Goal: Feedback & Contribution: Submit feedback/report problem

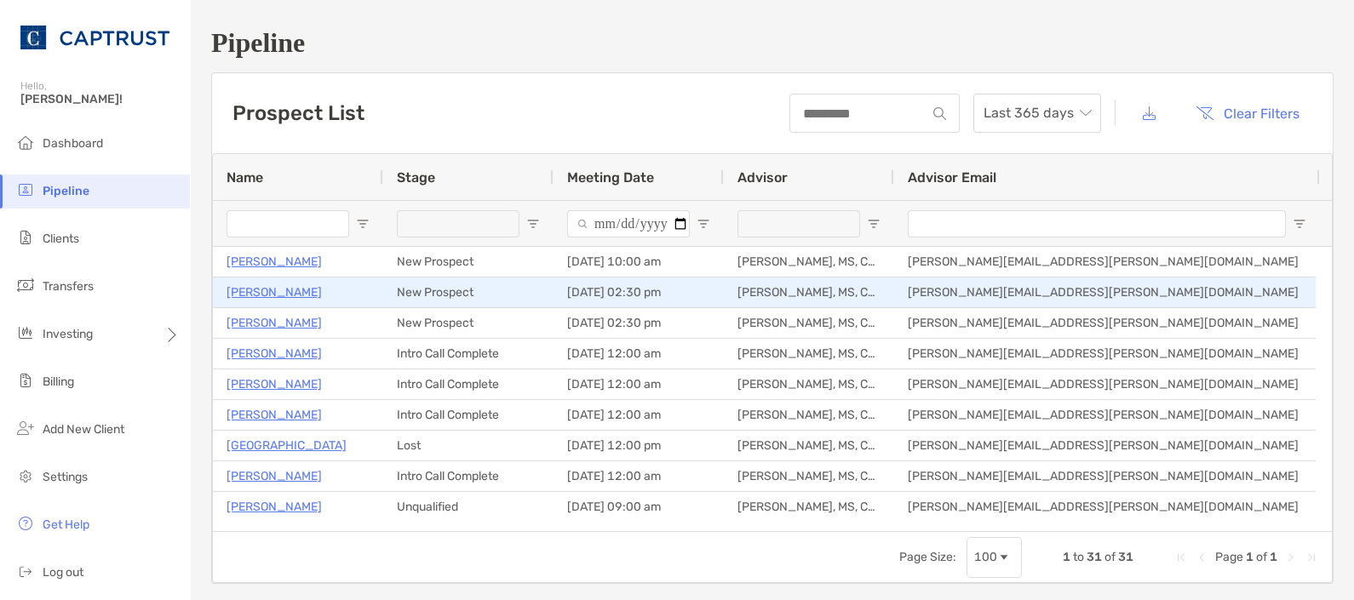
click at [261, 295] on p "[PERSON_NAME]" at bounding box center [274, 292] width 95 height 21
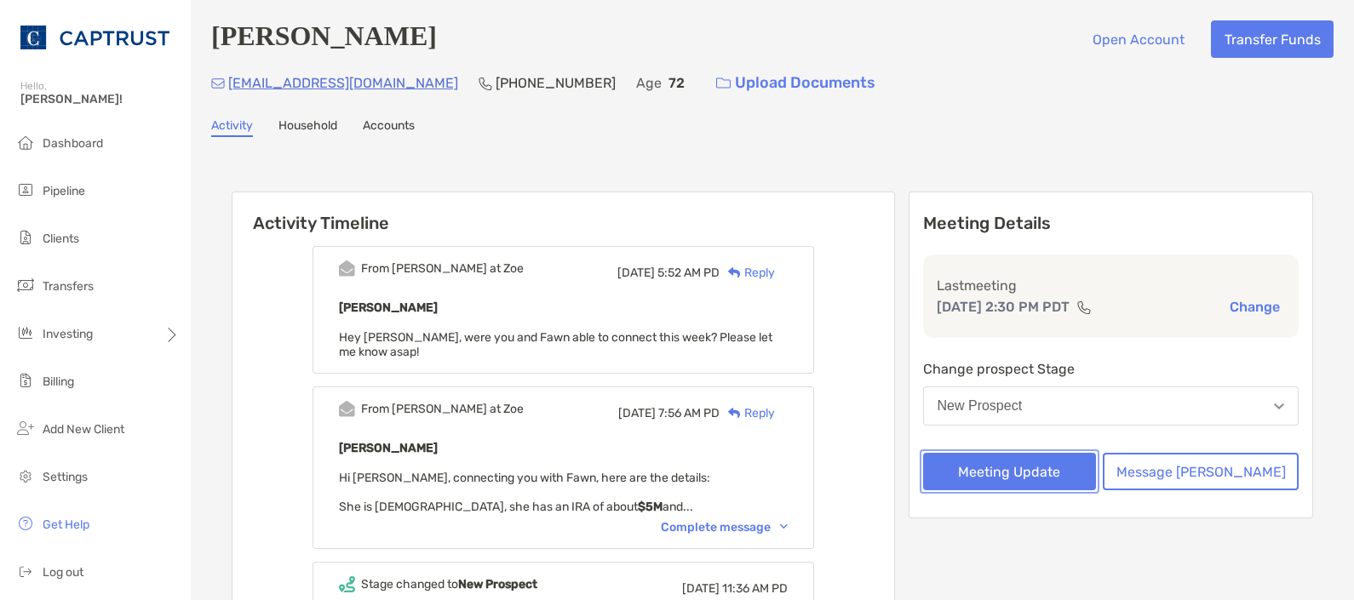
click at [1032, 466] on button "Meeting Update" at bounding box center [1010, 471] width 174 height 37
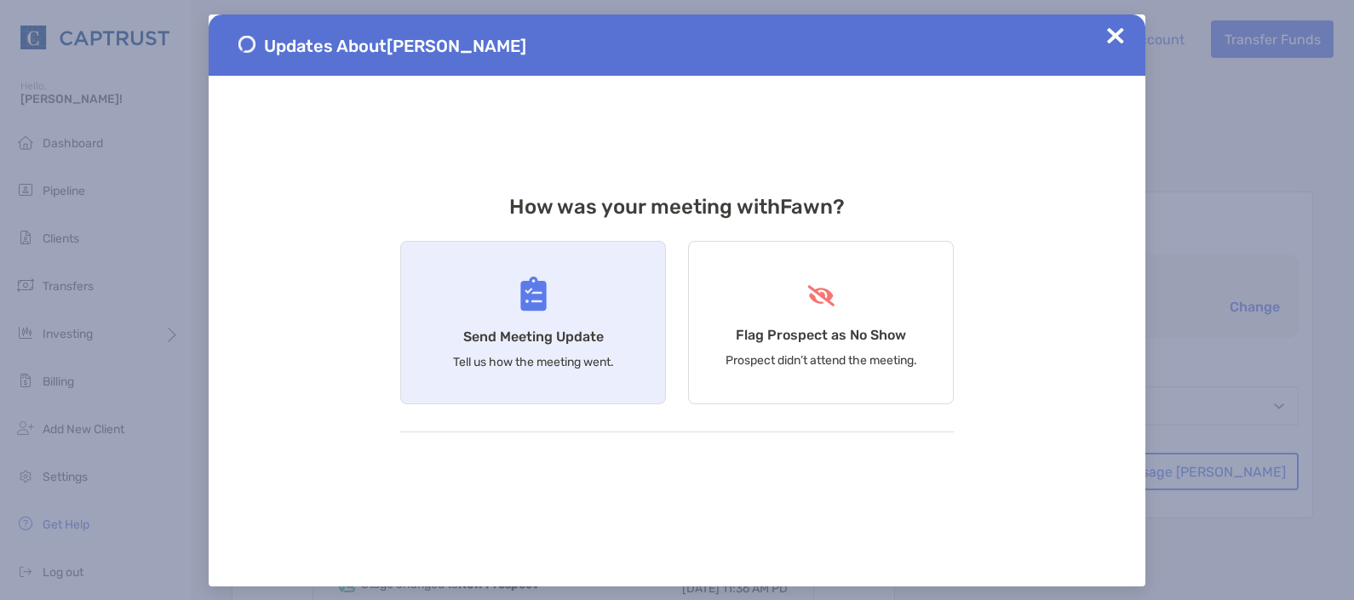
click at [575, 319] on div "Send Meeting Update Tell us how the meeting went." at bounding box center [533, 323] width 266 height 164
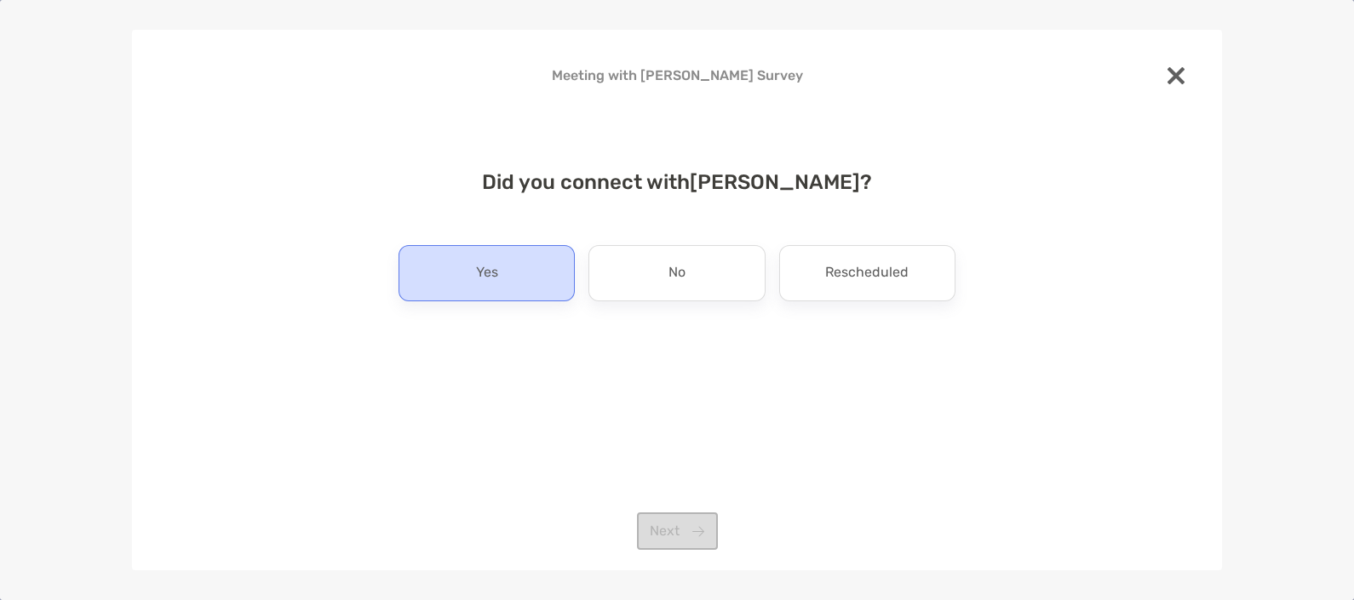
click at [472, 273] on div "Yes" at bounding box center [487, 273] width 176 height 56
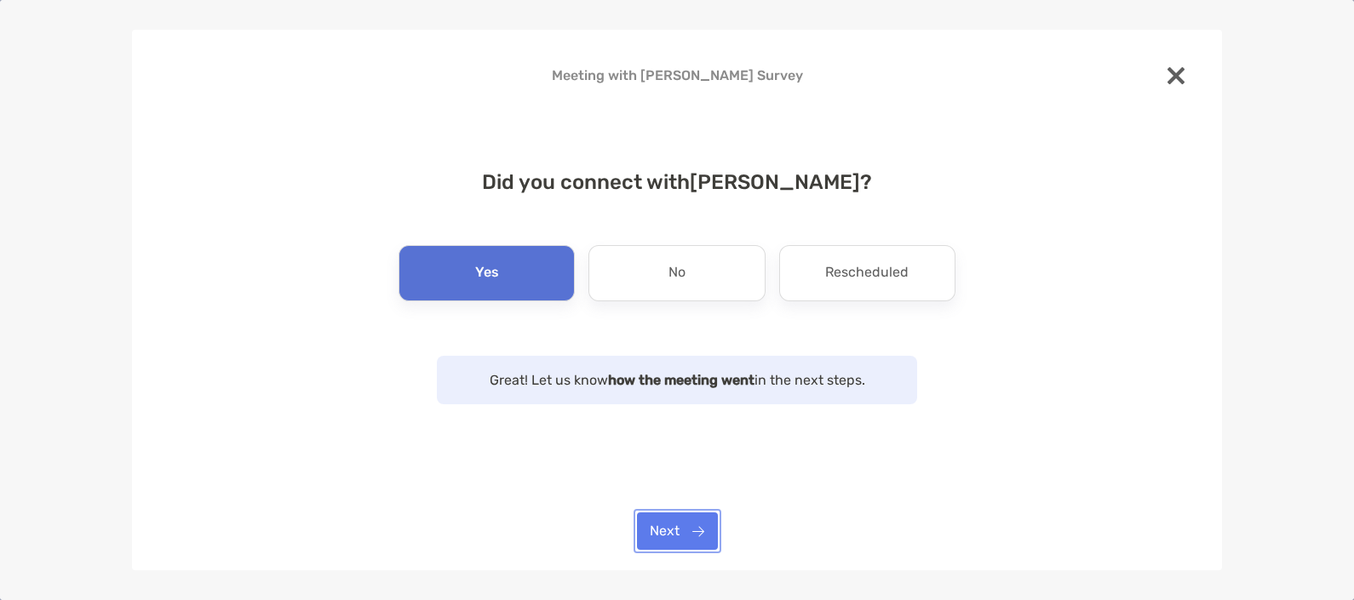
drag, startPoint x: 671, startPoint y: 534, endPoint x: 664, endPoint y: 514, distance: 20.7
click at [671, 532] on button "Next" at bounding box center [677, 531] width 81 height 37
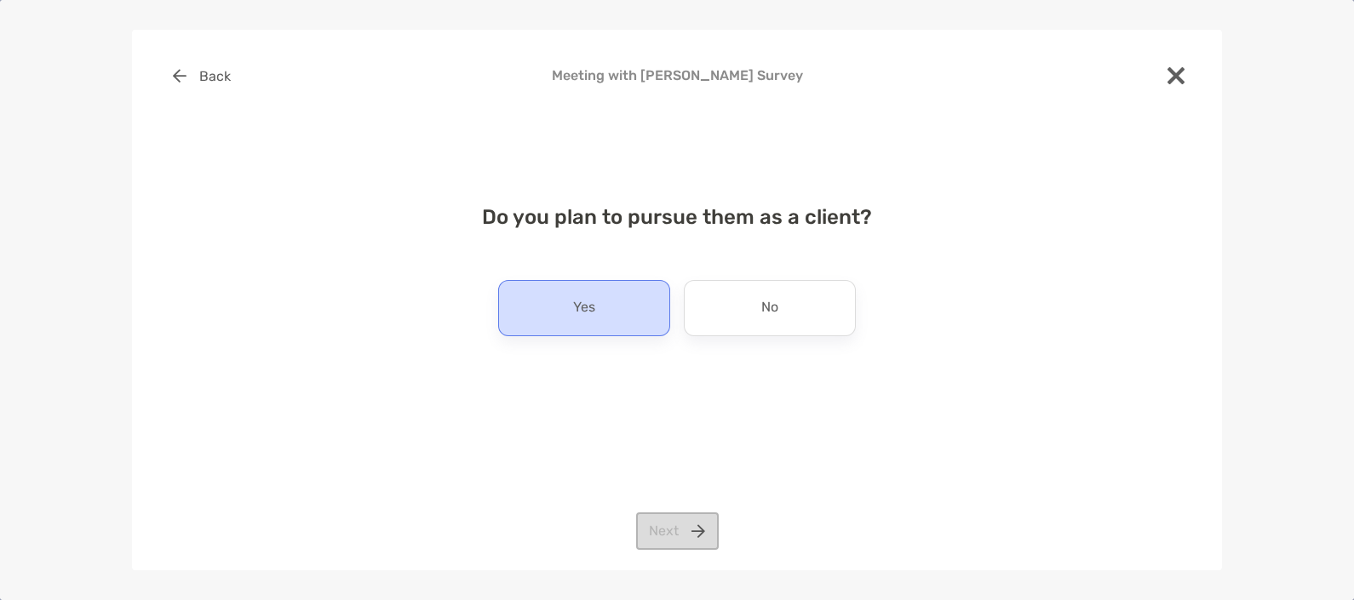
drag, startPoint x: 601, startPoint y: 290, endPoint x: 615, endPoint y: 296, distance: 15.2
click at [607, 294] on div "Yes" at bounding box center [584, 308] width 172 height 56
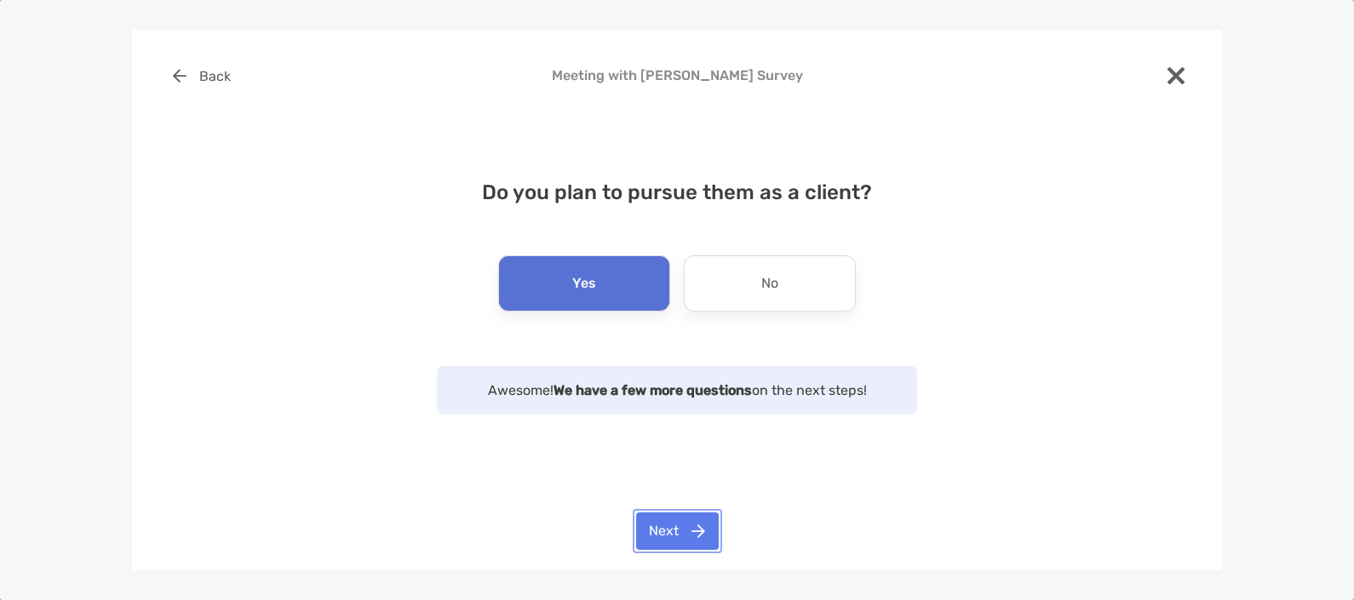
drag, startPoint x: 667, startPoint y: 524, endPoint x: 681, endPoint y: 519, distance: 15.1
click at [677, 525] on button "Next" at bounding box center [677, 531] width 83 height 37
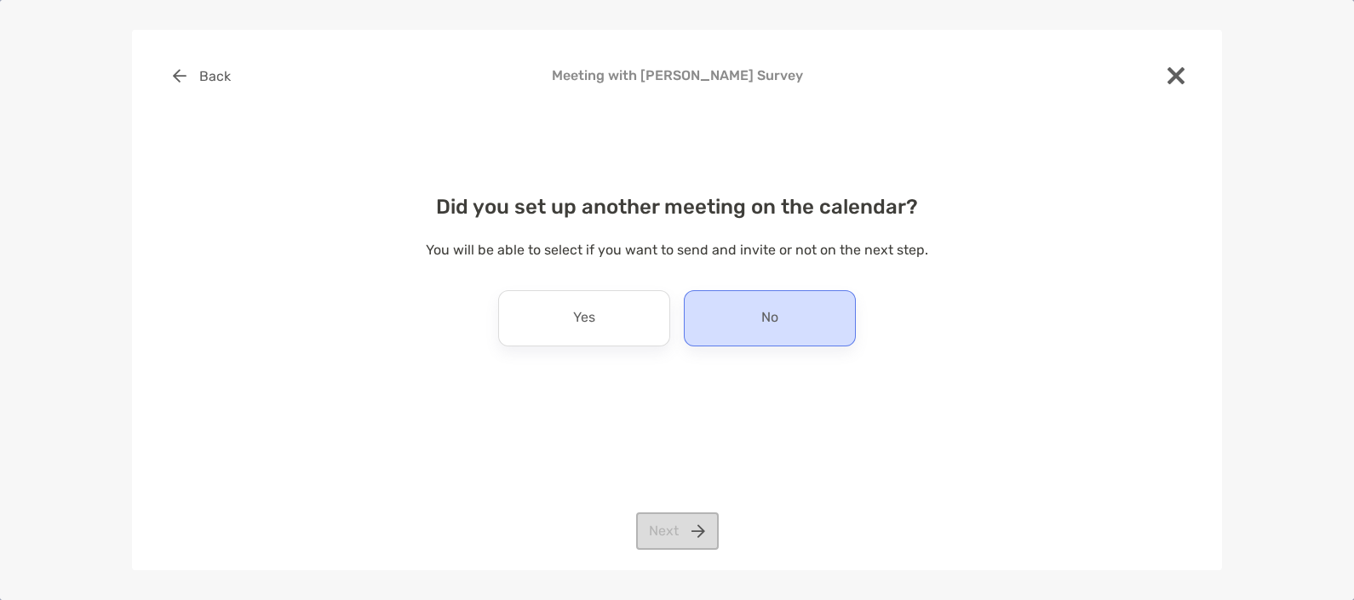
click at [765, 324] on p "No" at bounding box center [769, 318] width 17 height 27
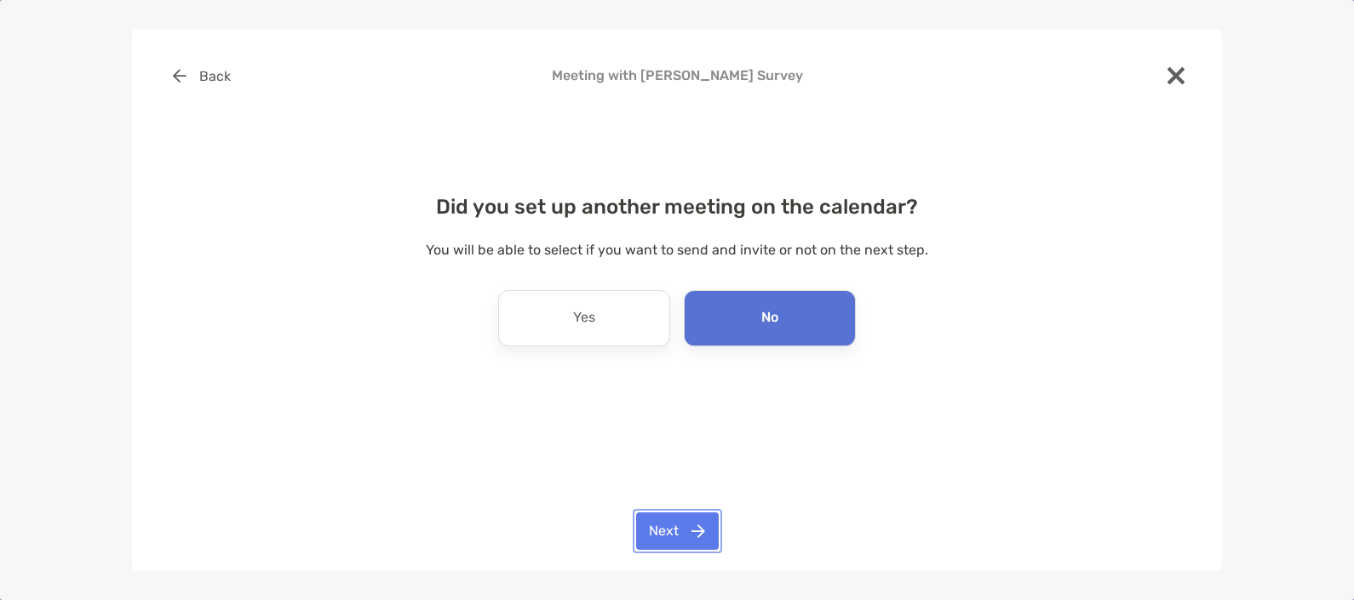
click at [664, 522] on button "Next" at bounding box center [677, 531] width 83 height 37
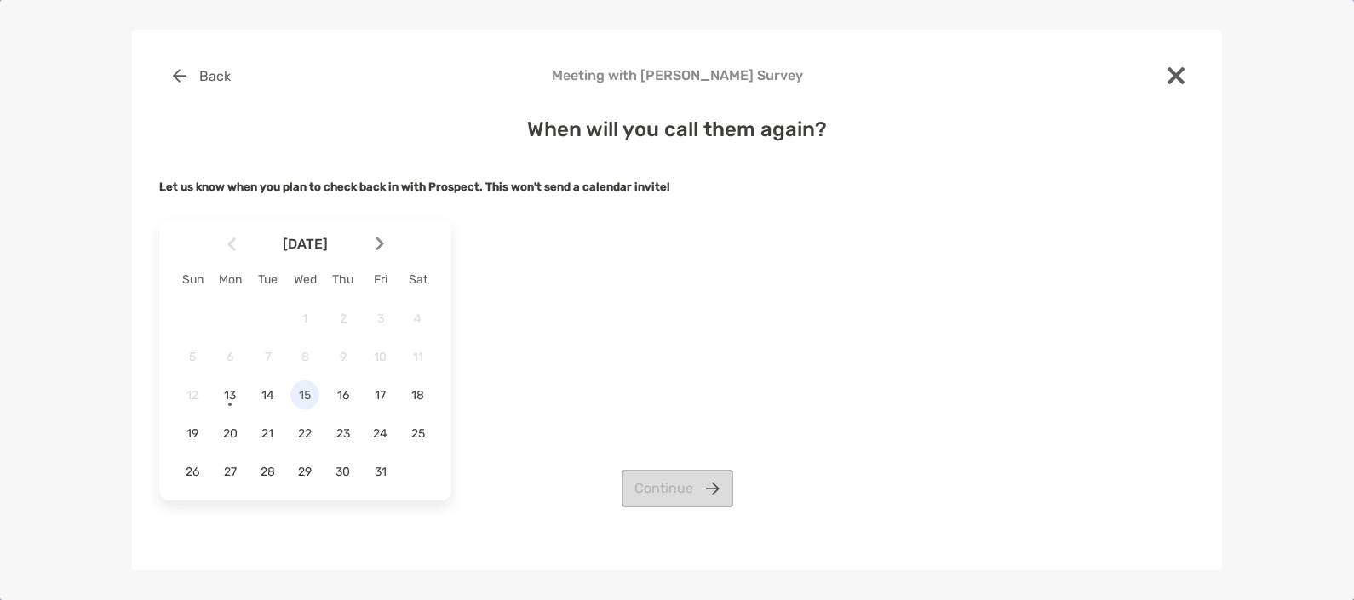
click at [307, 396] on span "15" at bounding box center [304, 395] width 29 height 14
click at [658, 472] on button "Continue" at bounding box center [678, 488] width 112 height 37
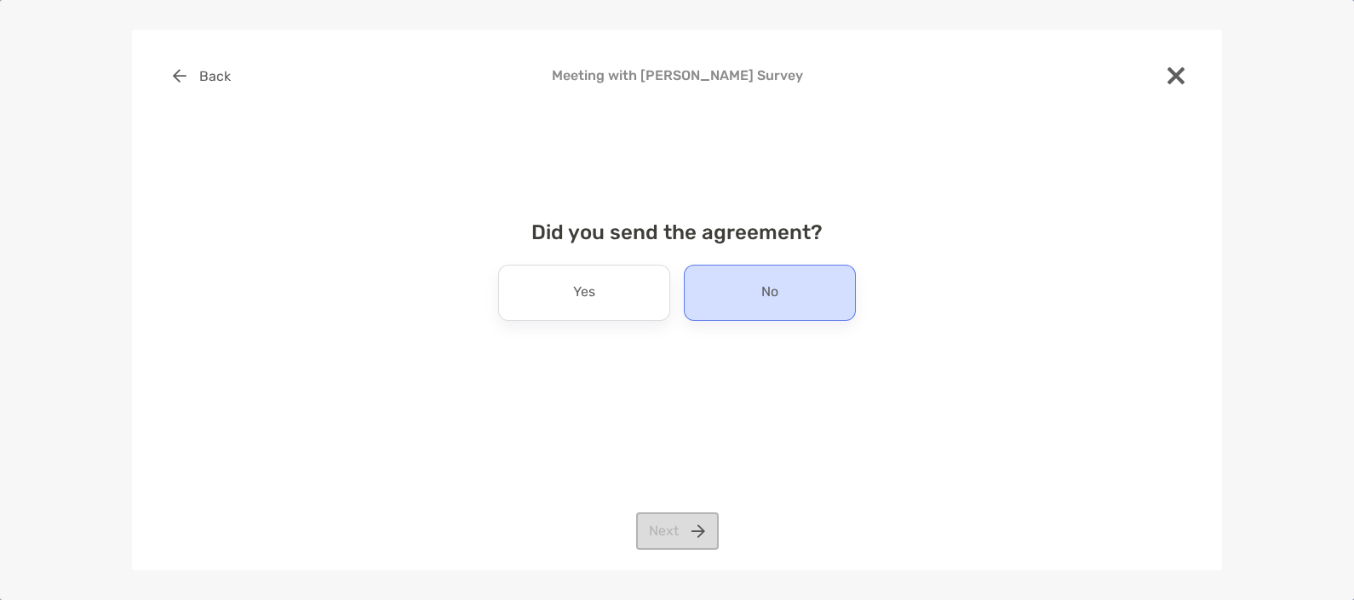
click at [805, 305] on div "No" at bounding box center [770, 293] width 172 height 56
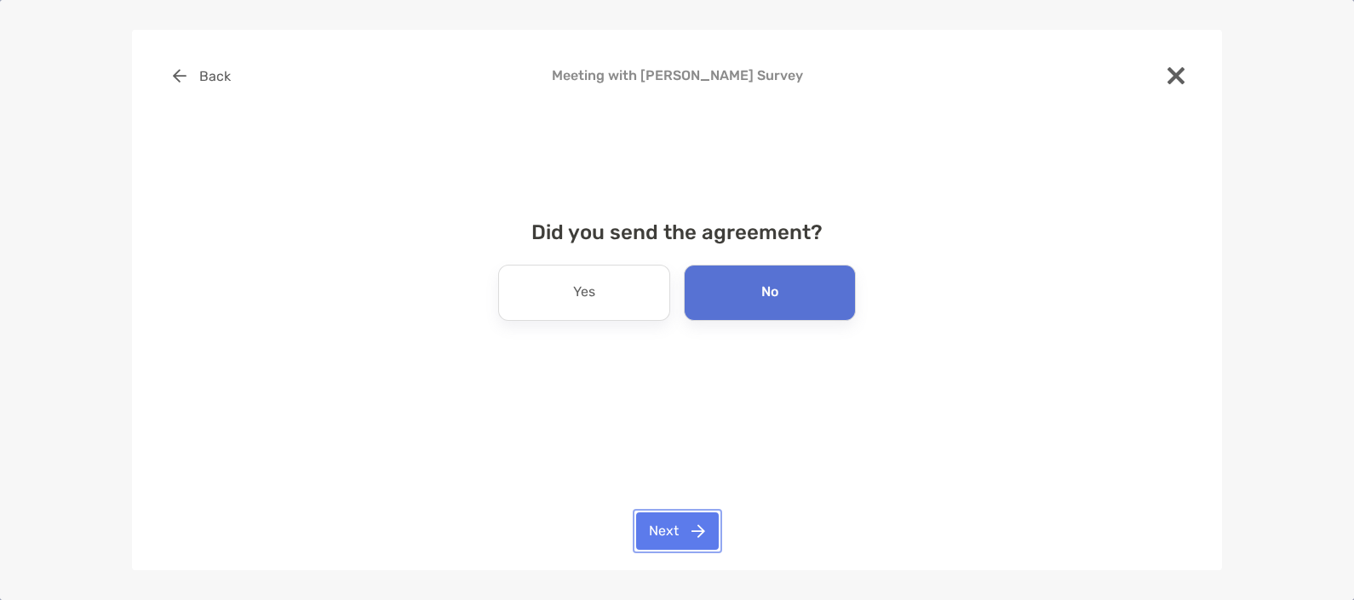
click at [670, 528] on button "Next" at bounding box center [677, 531] width 83 height 37
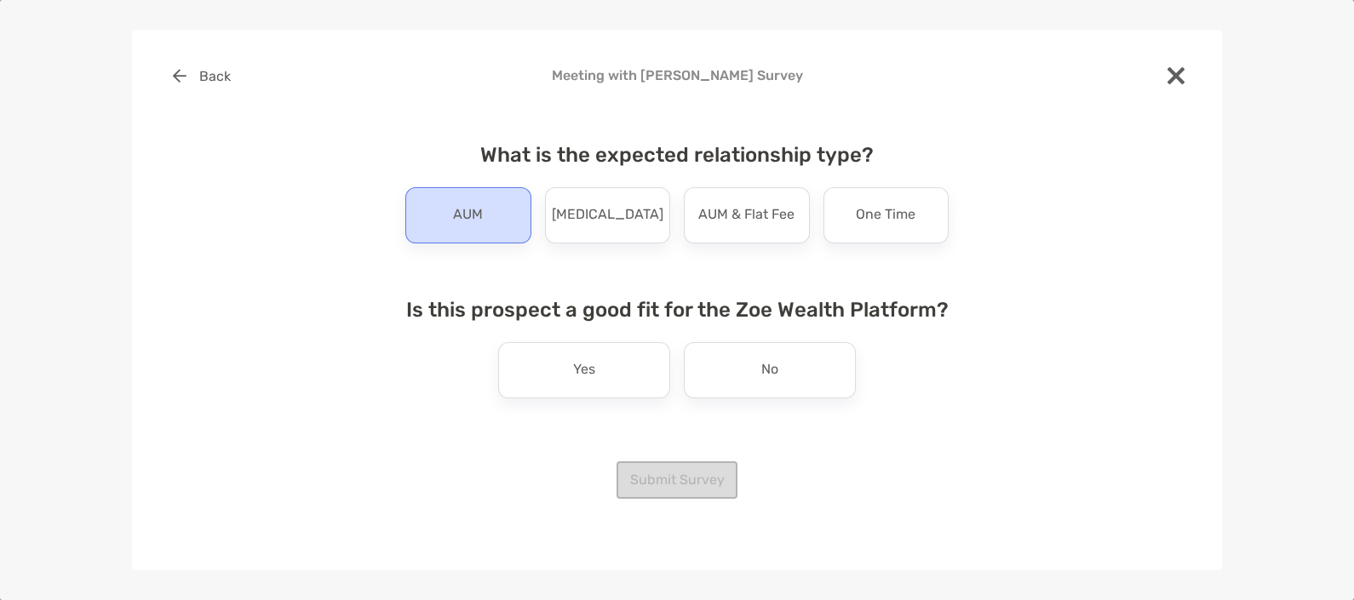
click at [474, 223] on p "AUM" at bounding box center [468, 215] width 30 height 27
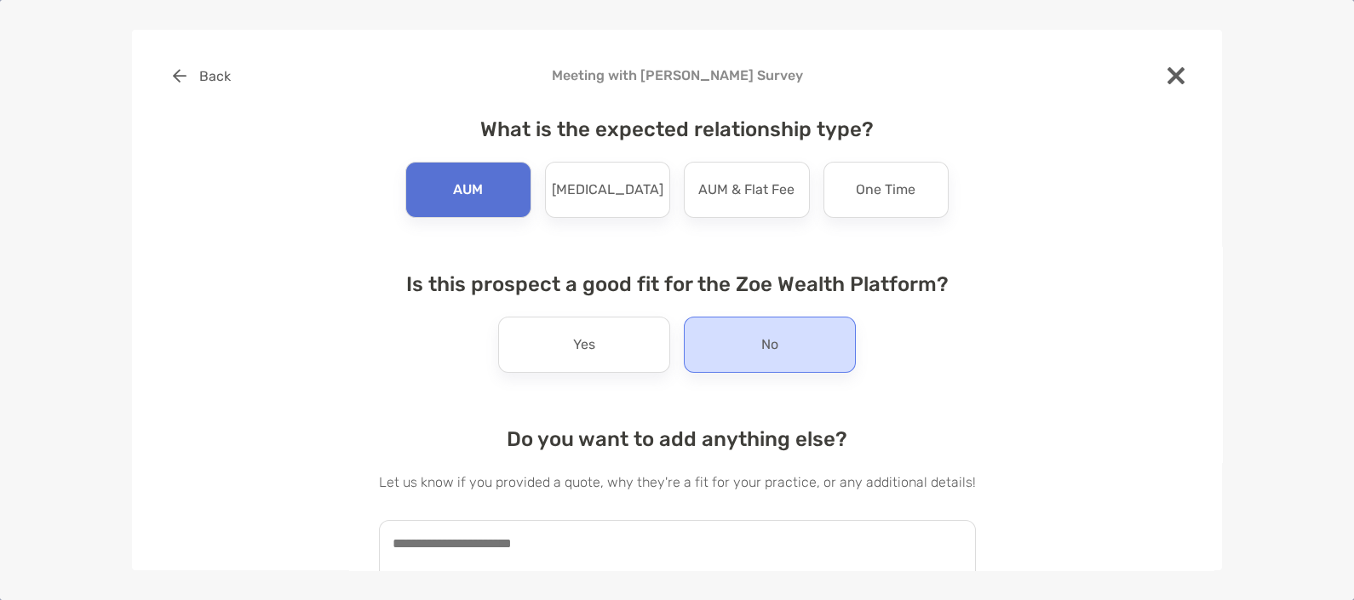
click at [761, 353] on p "No" at bounding box center [769, 344] width 17 height 27
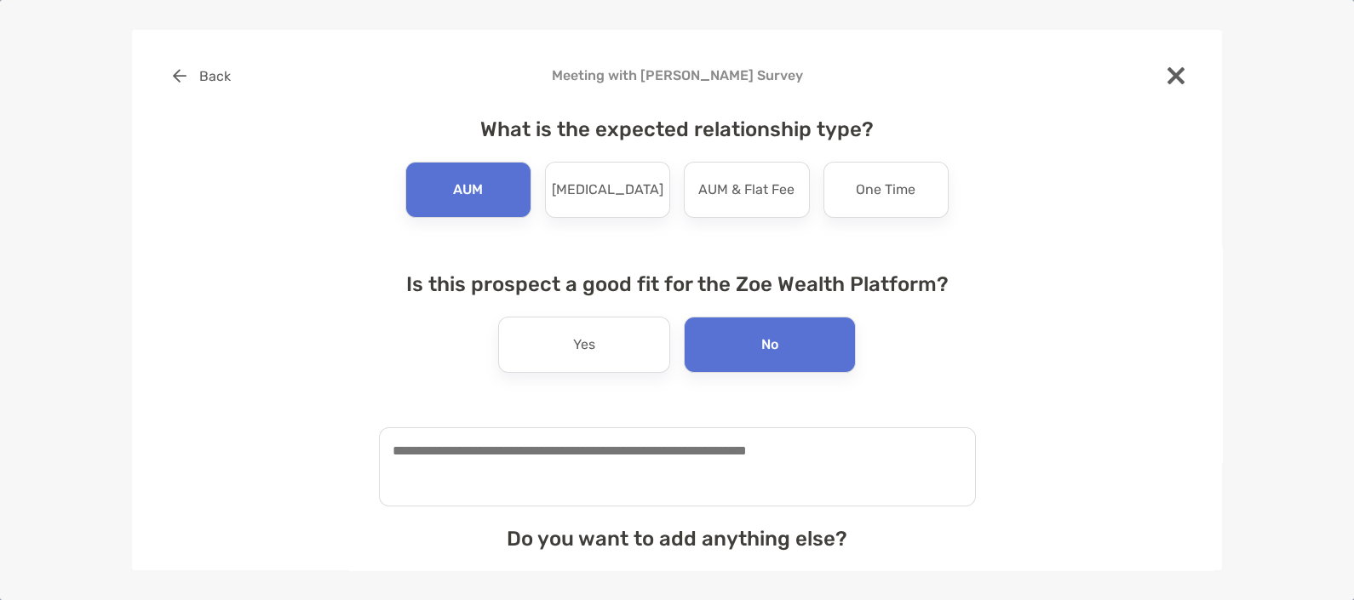
click at [640, 468] on textarea at bounding box center [677, 466] width 597 height 79
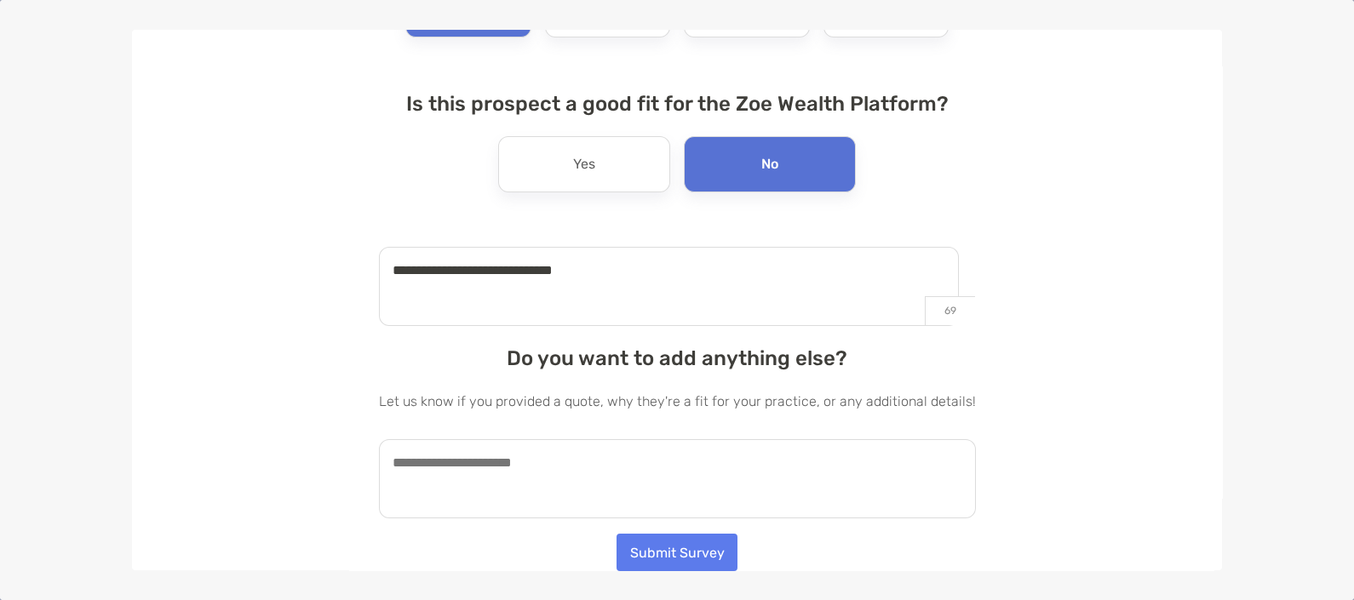
scroll to position [181, 0]
type textarea "**********"
drag, startPoint x: 562, startPoint y: 490, endPoint x: 632, endPoint y: 479, distance: 70.7
click at [574, 483] on textarea at bounding box center [677, 478] width 597 height 79
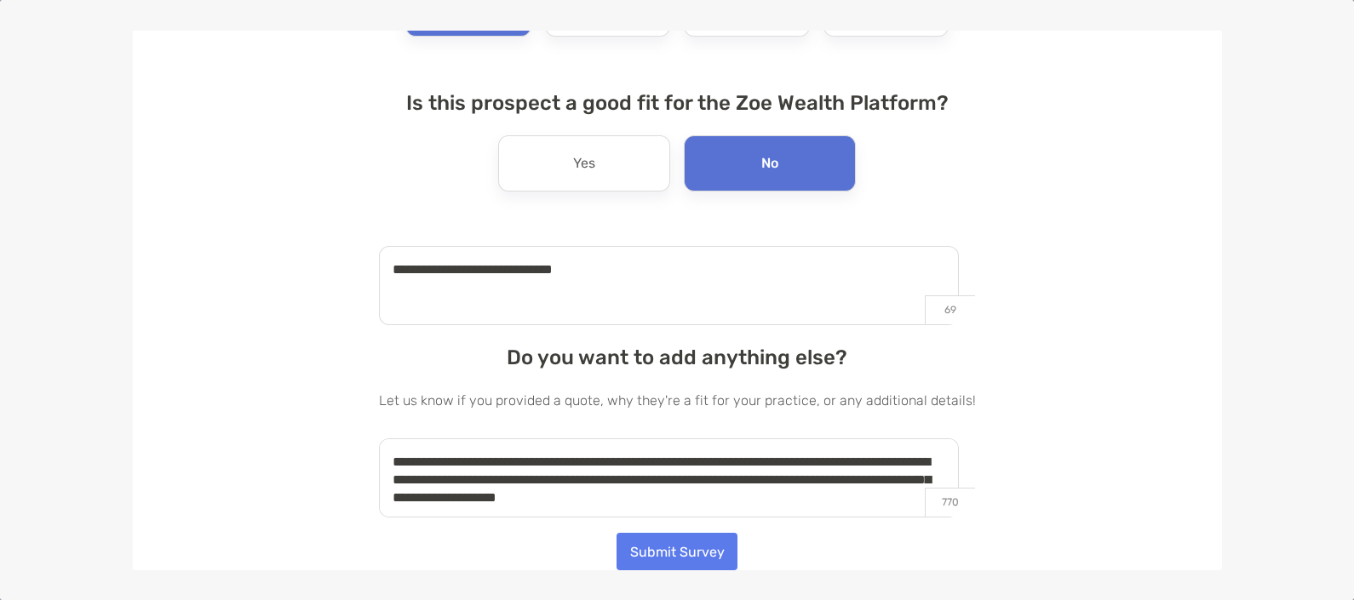
drag, startPoint x: 1352, startPoint y: 418, endPoint x: 1235, endPoint y: 343, distance: 139.4
click at [1322, 396] on div "**********" at bounding box center [677, 300] width 1354 height 600
click at [677, 283] on textarea "**********" at bounding box center [669, 285] width 580 height 79
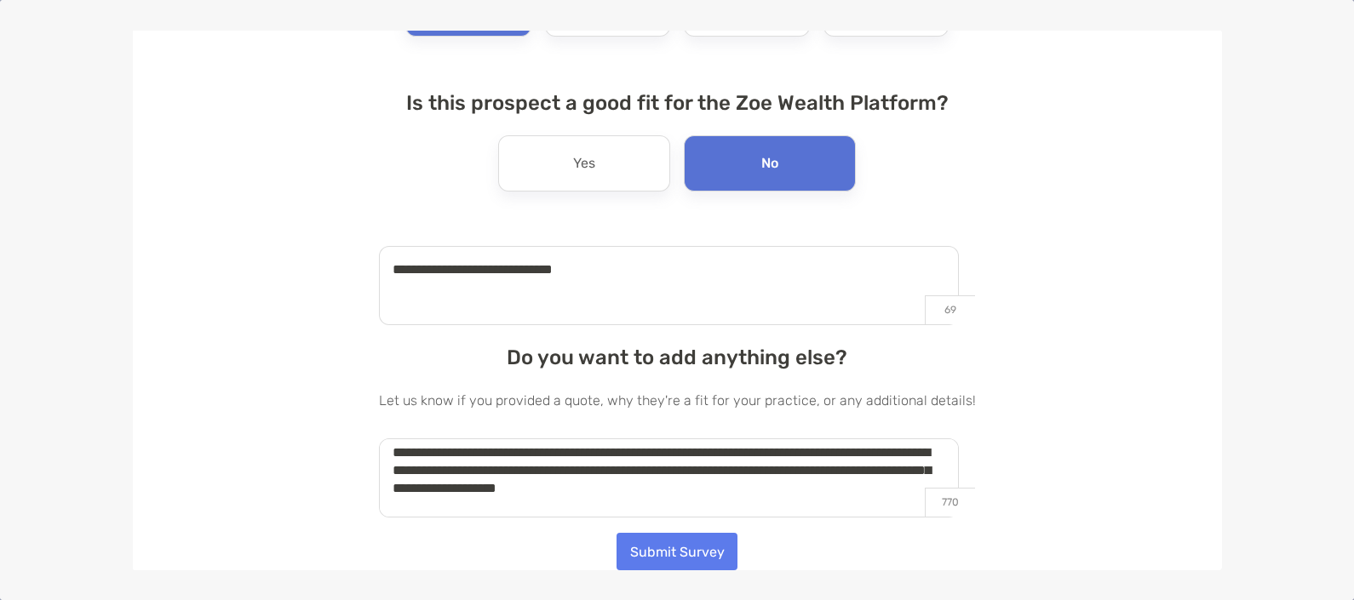
click at [879, 485] on textarea "**********" at bounding box center [669, 478] width 580 height 79
type textarea "**********"
click at [651, 549] on button "Submit Survey" at bounding box center [677, 551] width 121 height 37
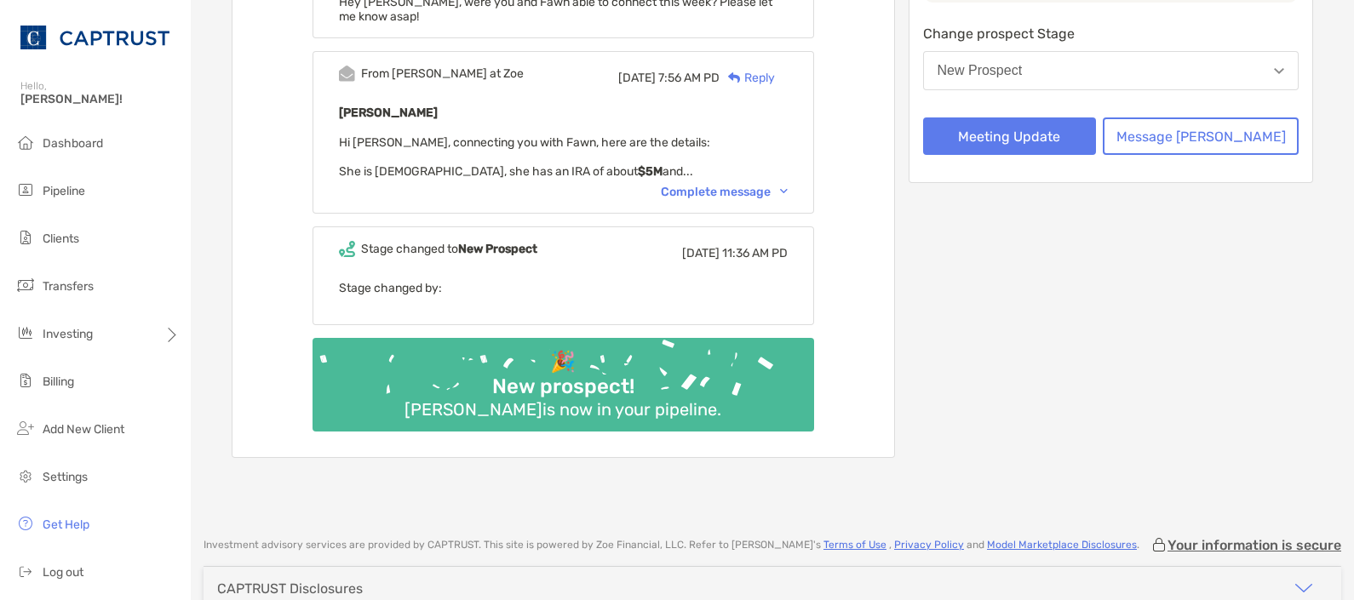
scroll to position [425, 0]
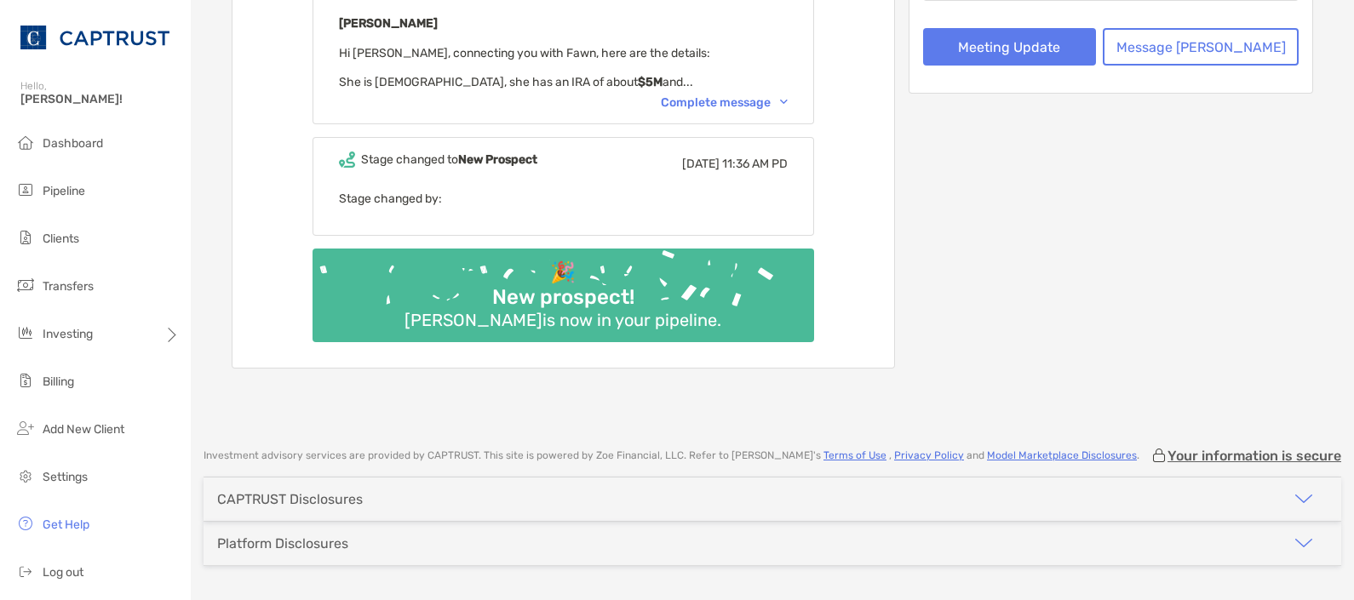
click at [718, 95] on div "Complete message" at bounding box center [724, 102] width 127 height 14
